Goal: Task Accomplishment & Management: Manage account settings

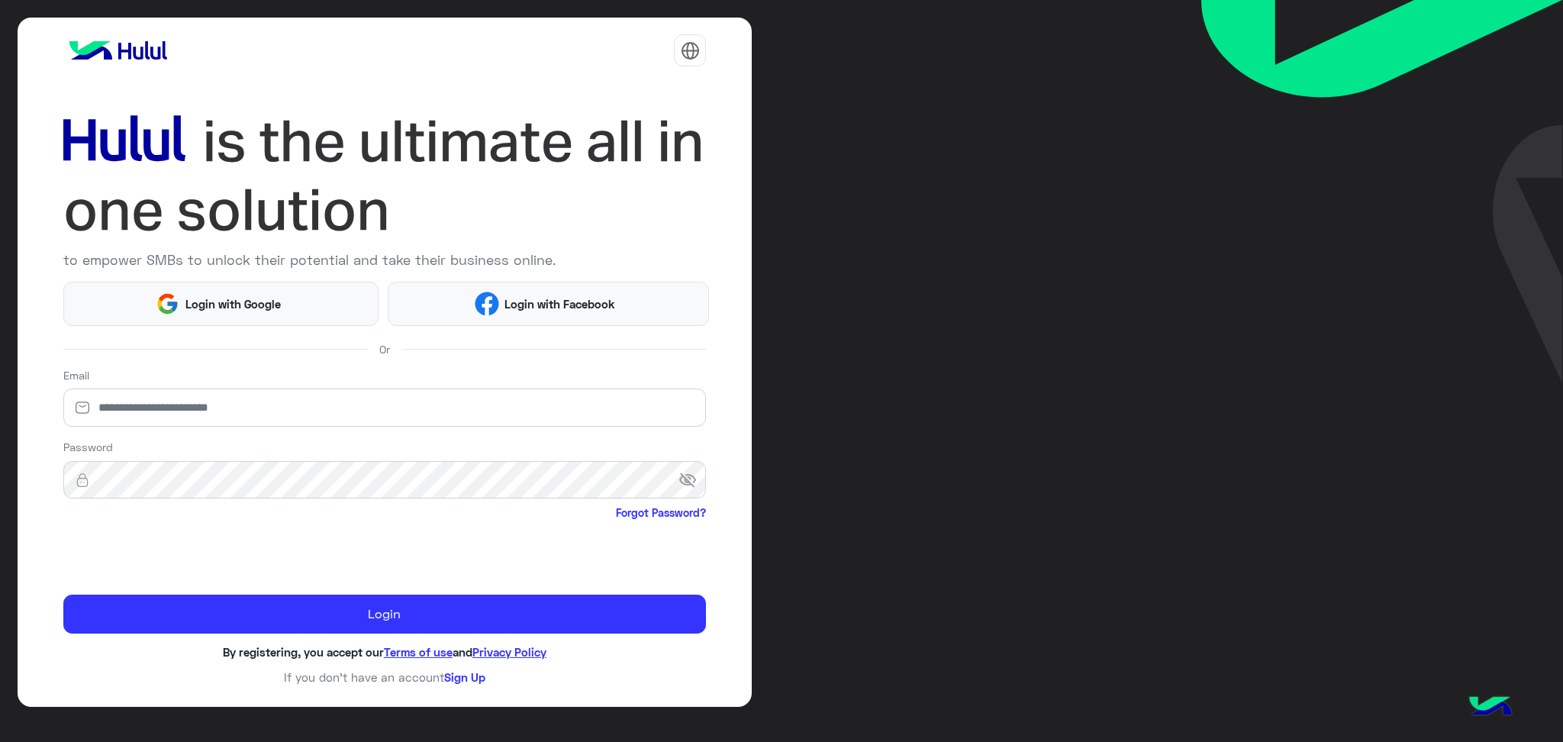
click at [90, 552] on html "to empower SMBs to unlock their potential and take their business online. Login…" at bounding box center [781, 371] width 1563 height 742
click at [81, 551] on html "to empower SMBs to unlock their potential and take their business online. Login…" at bounding box center [781, 371] width 1563 height 742
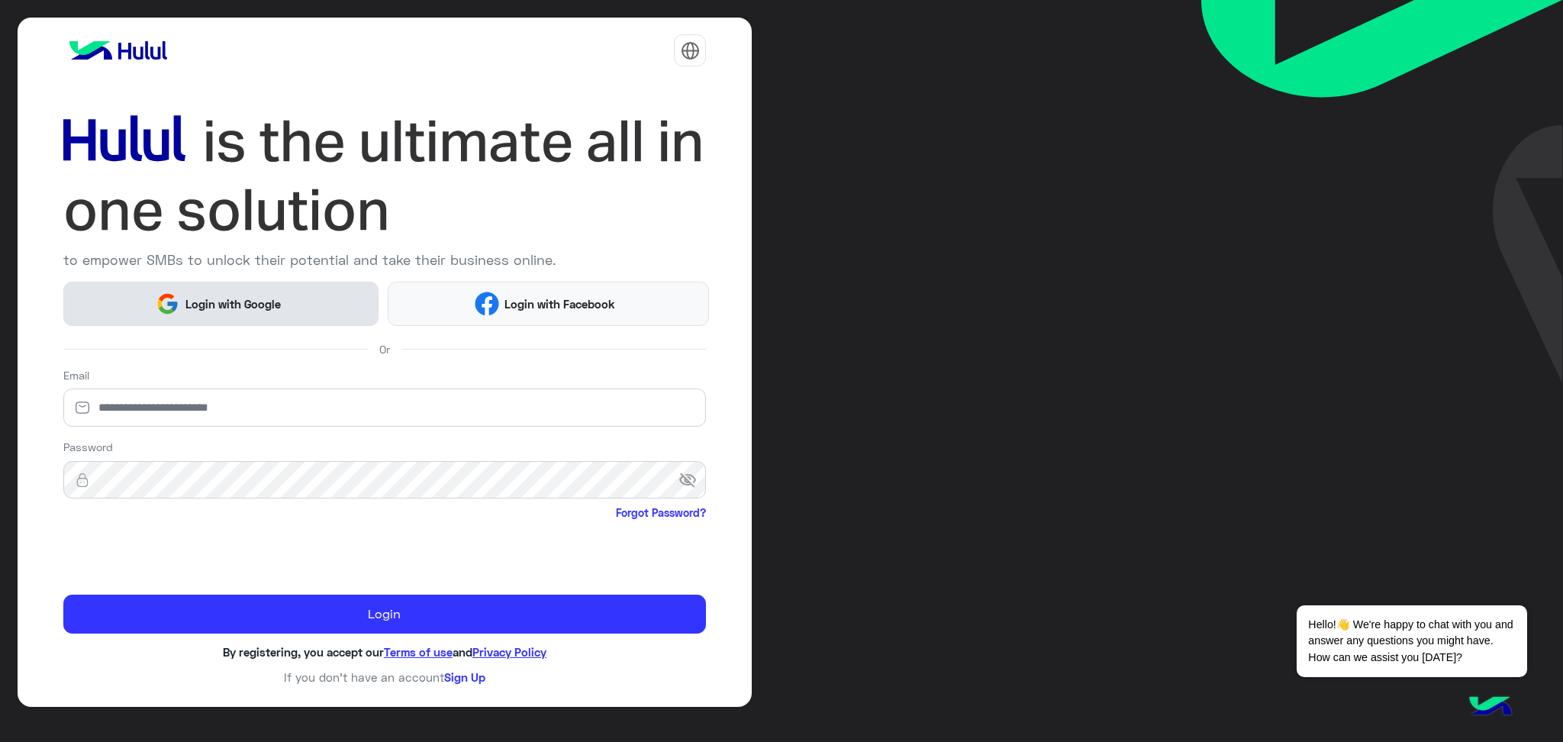
click at [237, 319] on button "Login with Google" at bounding box center [221, 304] width 316 height 44
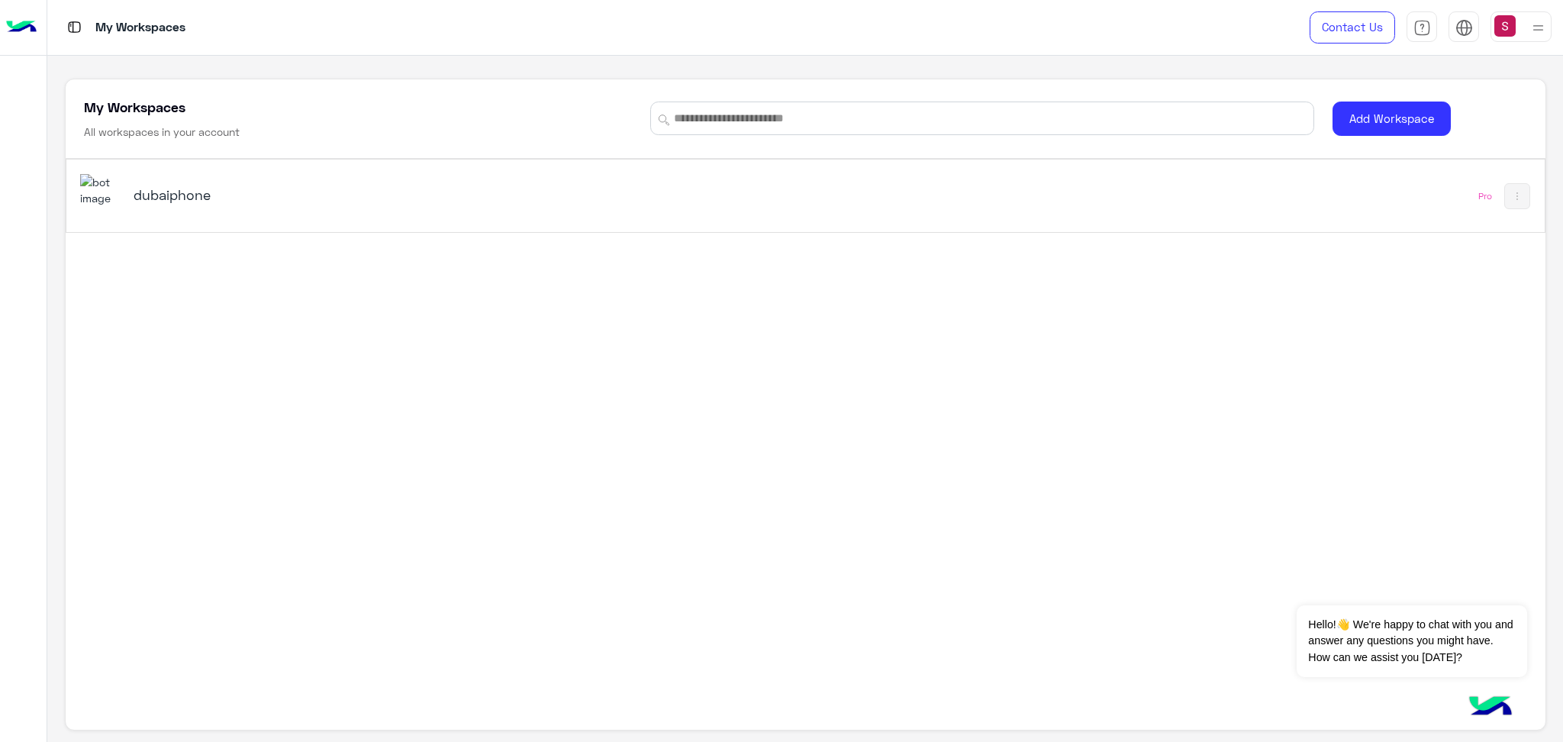
click at [1528, 22] on img at bounding box center [1537, 27] width 19 height 19
click at [1100, 314] on div "dubaiphone Pro" at bounding box center [805, 401] width 1479 height 484
click at [111, 184] on img at bounding box center [100, 190] width 41 height 33
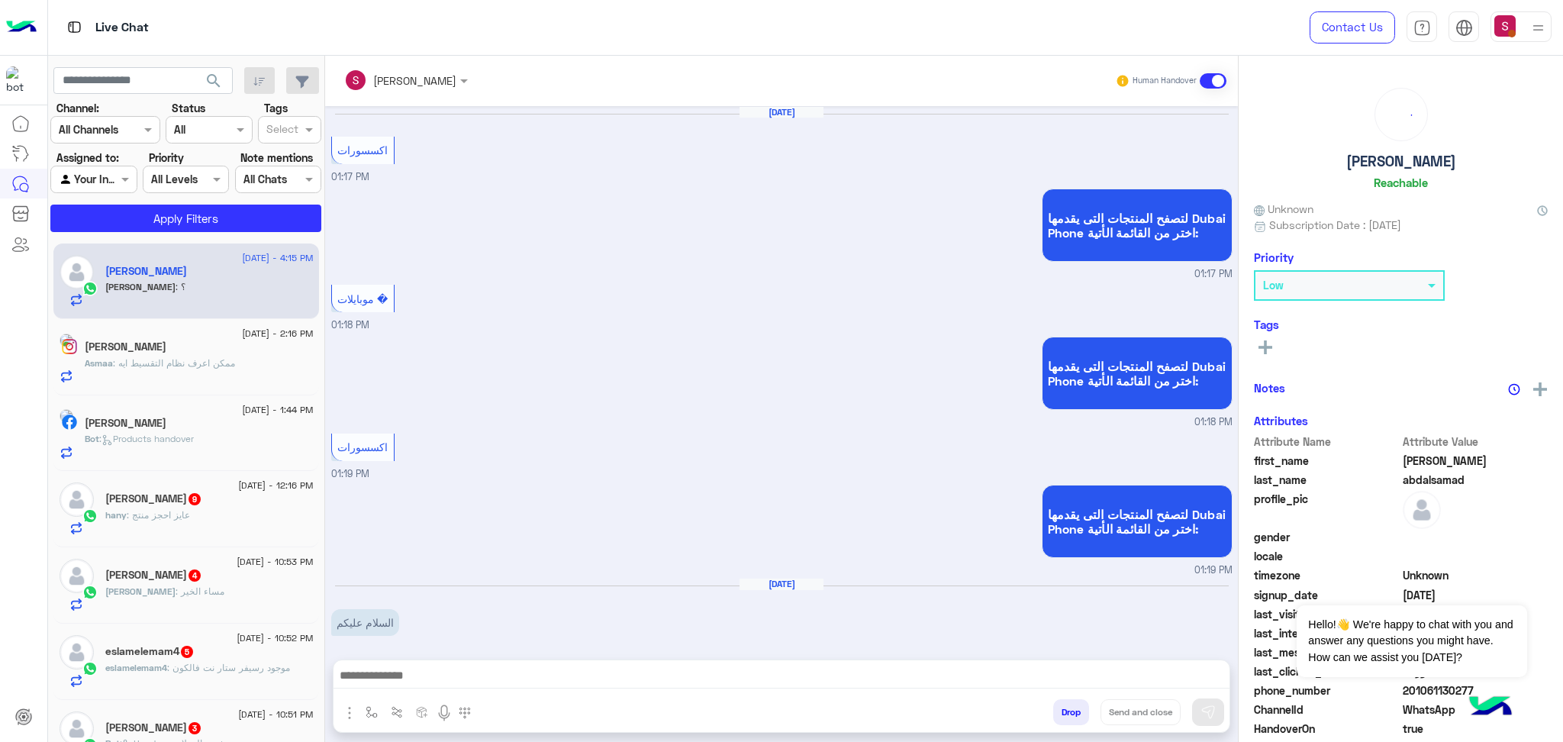
scroll to position [989, 0]
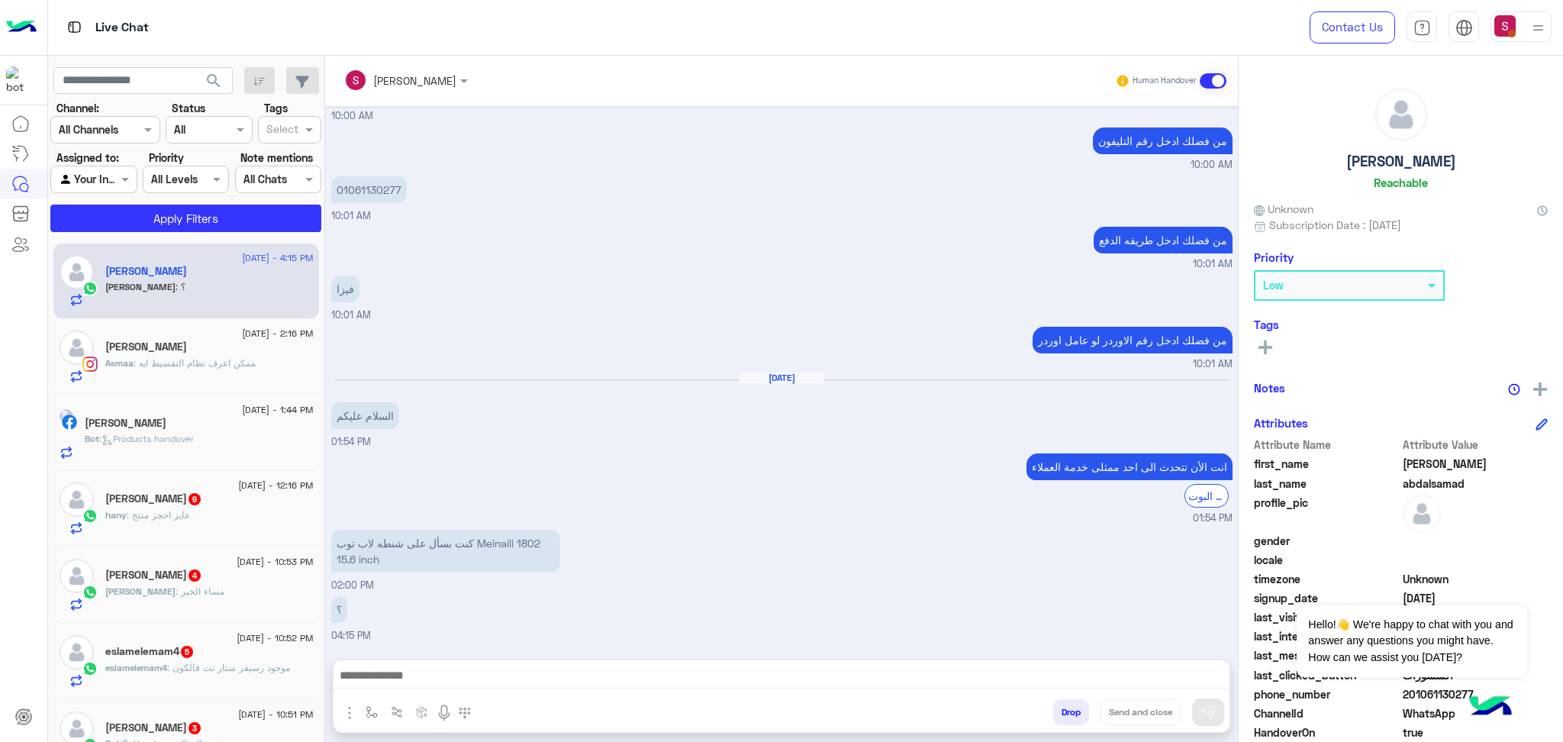
click at [1522, 25] on div at bounding box center [1520, 26] width 61 height 31
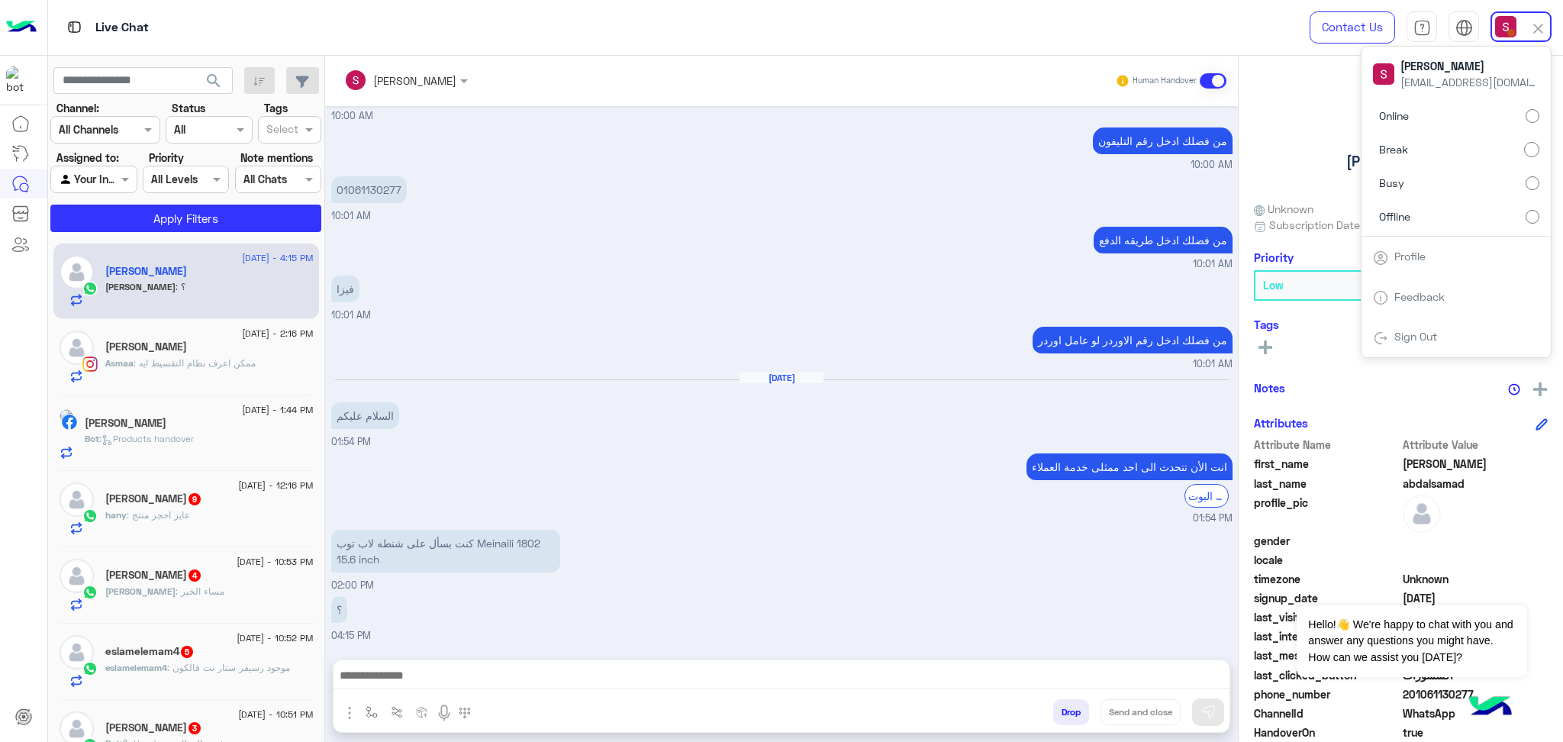
drag, startPoint x: 1437, startPoint y: 201, endPoint x: 1435, endPoint y: 249, distance: 48.1
click at [1435, 249] on div "[PERSON_NAME] [EMAIL_ADDRESS][DOMAIN_NAME] Online Break Busy Offline Profile Fe…" at bounding box center [1455, 202] width 191 height 312
click at [1451, 218] on label "Offline" at bounding box center [1456, 215] width 166 height 27
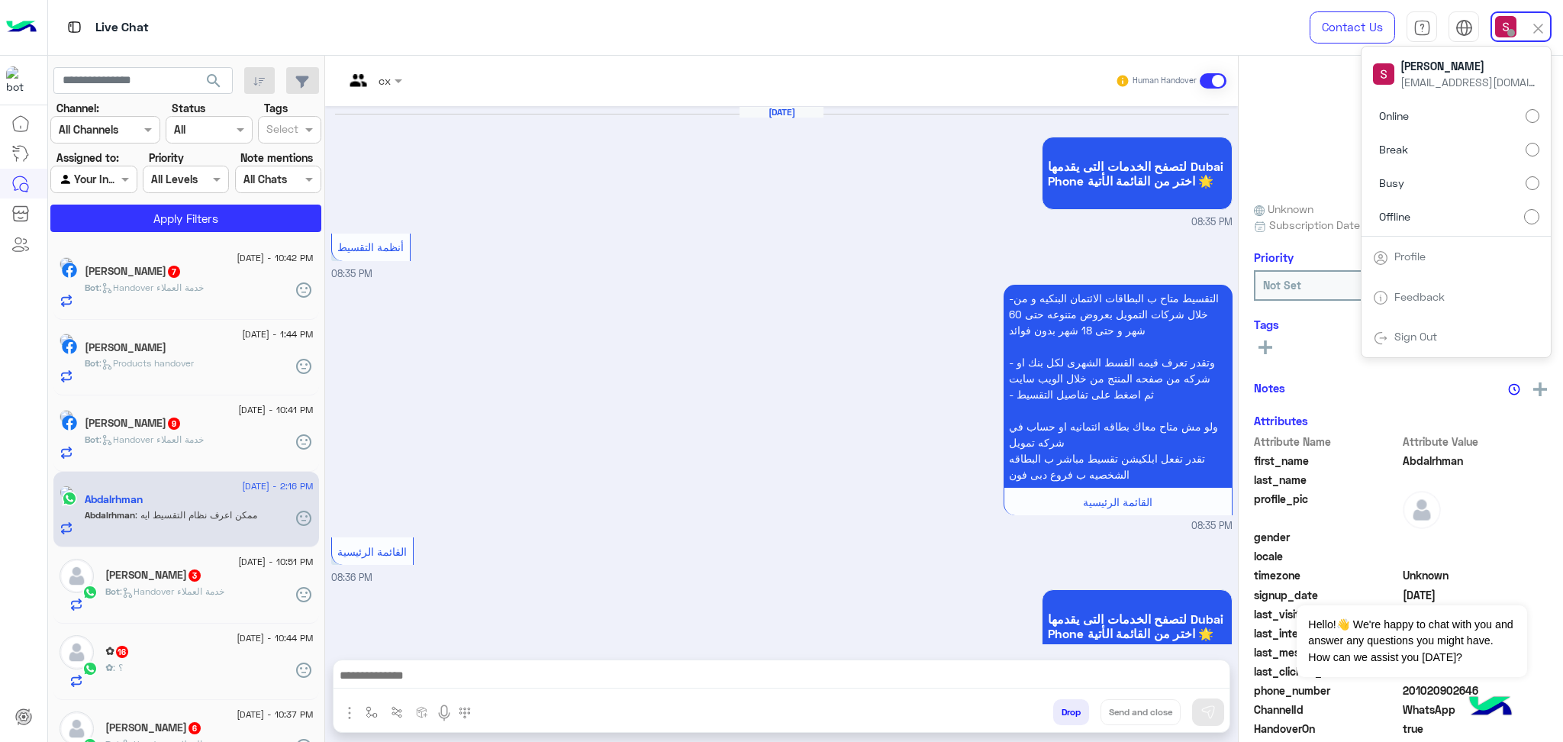
scroll to position [1382, 0]
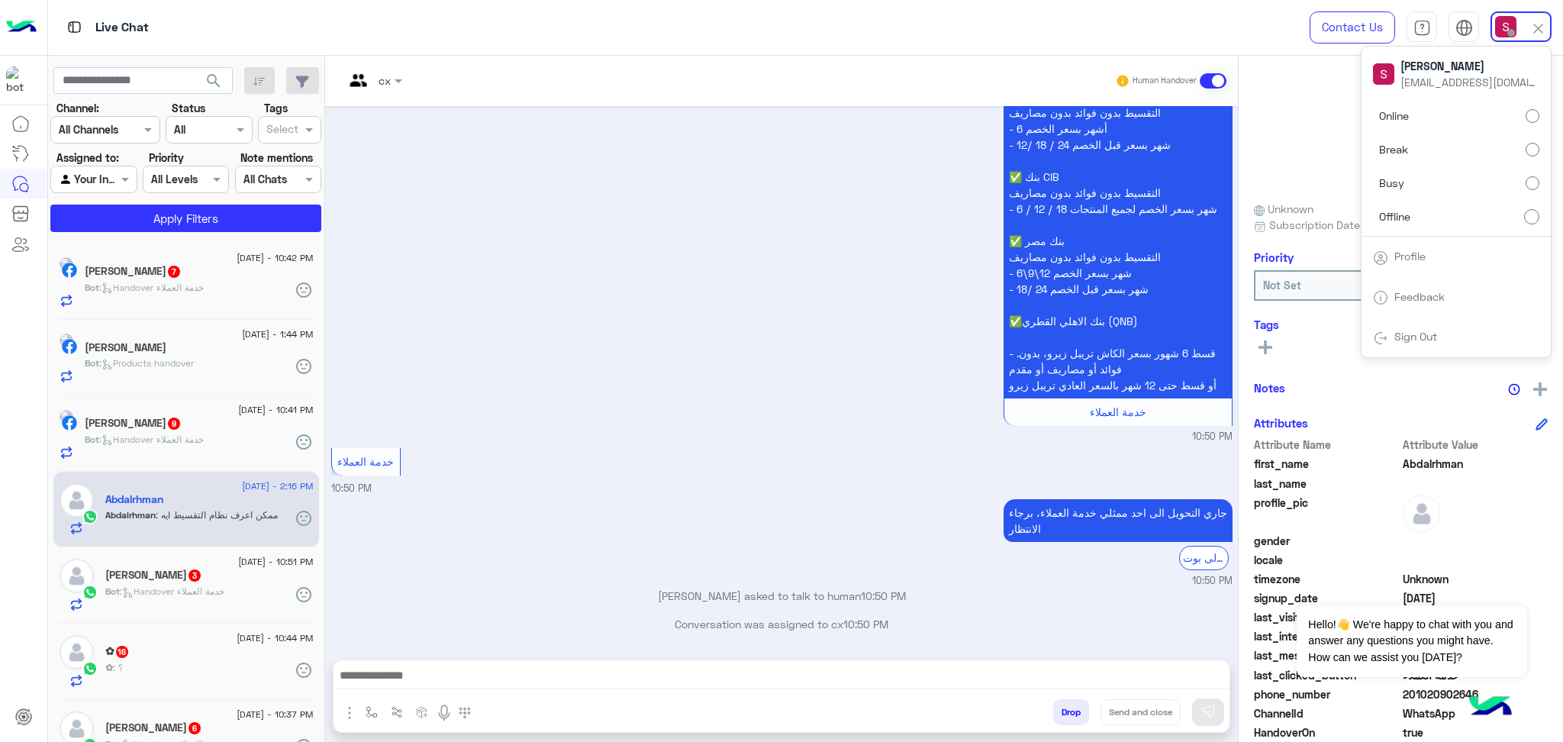
click at [212, 80] on span "search" at bounding box center [213, 81] width 18 height 18
